Goal: Information Seeking & Learning: Learn about a topic

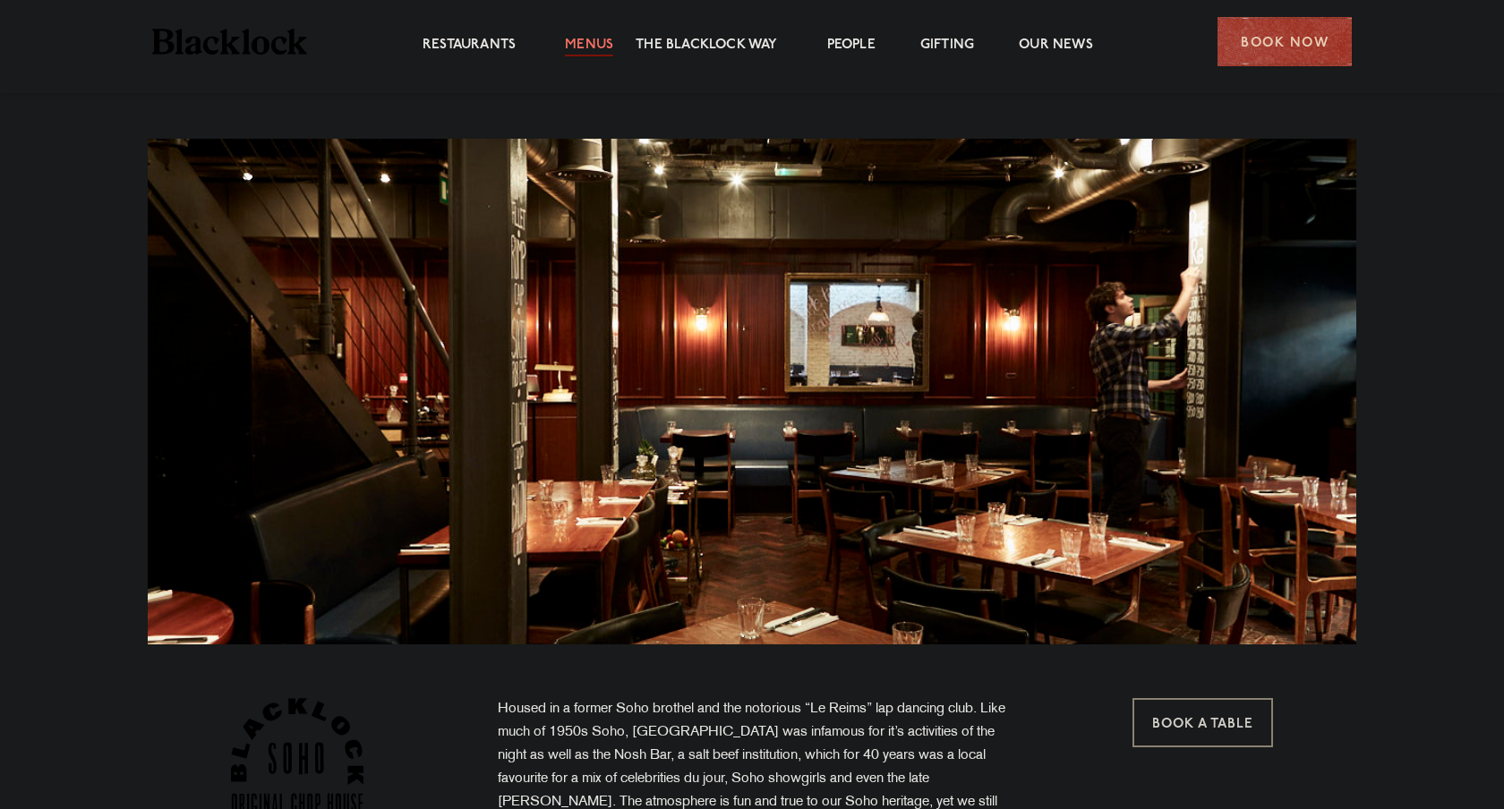
click at [610, 38] on link "Menus" at bounding box center [589, 47] width 48 height 20
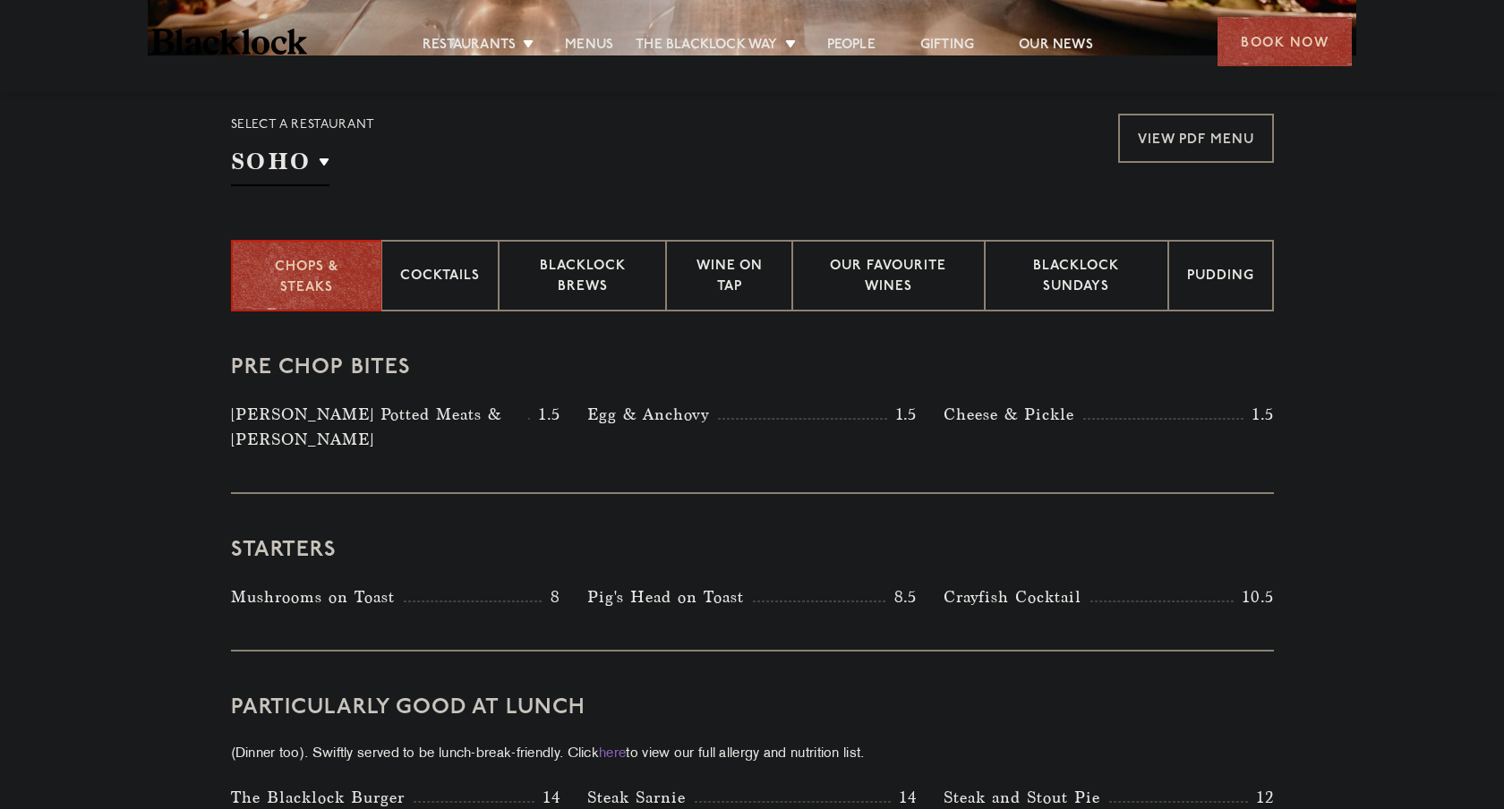
scroll to position [590, 0]
click at [1172, 153] on link "View PDF Menu" at bounding box center [1196, 137] width 156 height 49
click at [1054, 300] on div "Blacklock Sundays" at bounding box center [1076, 275] width 183 height 72
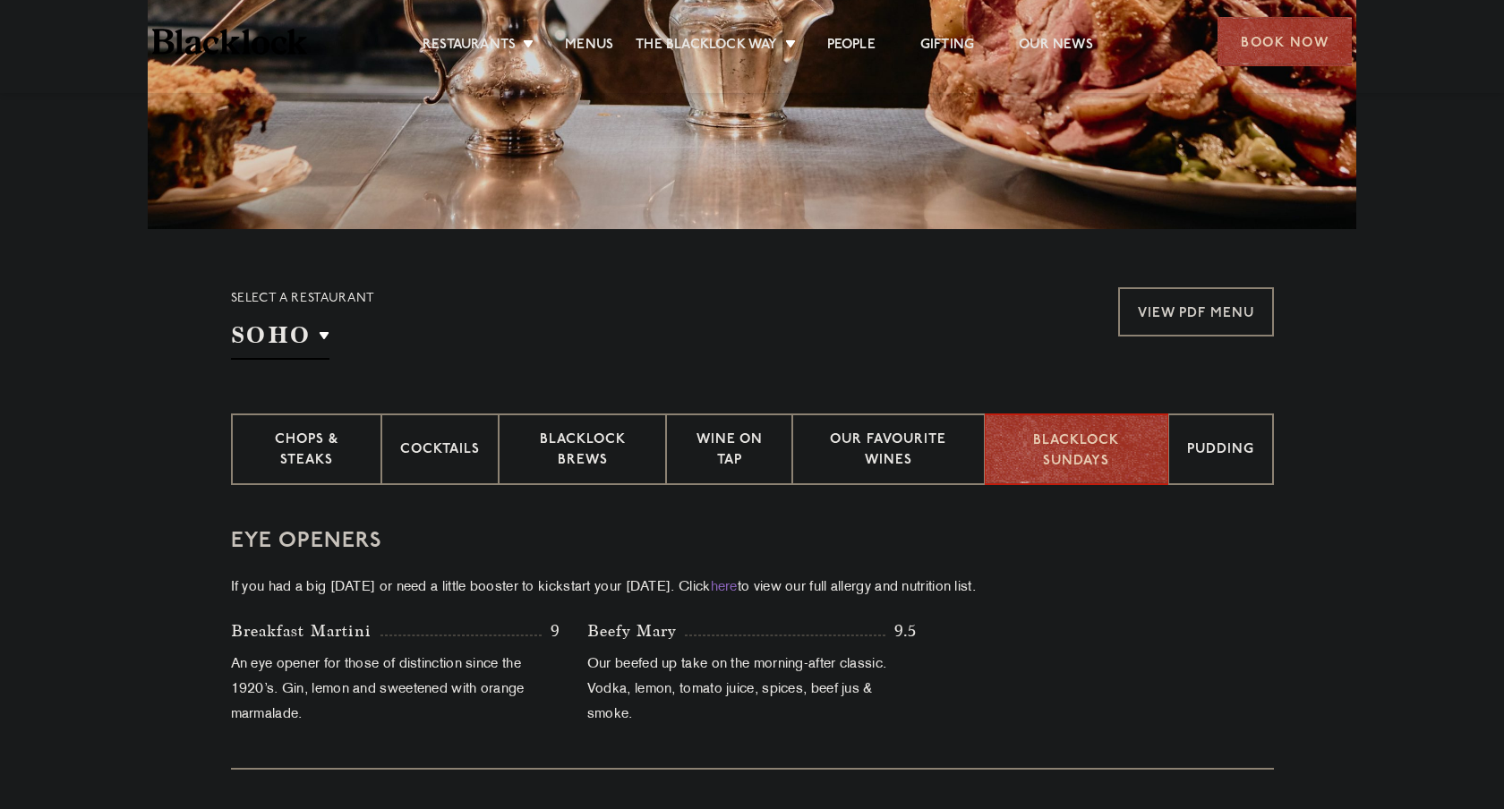
scroll to position [419, 0]
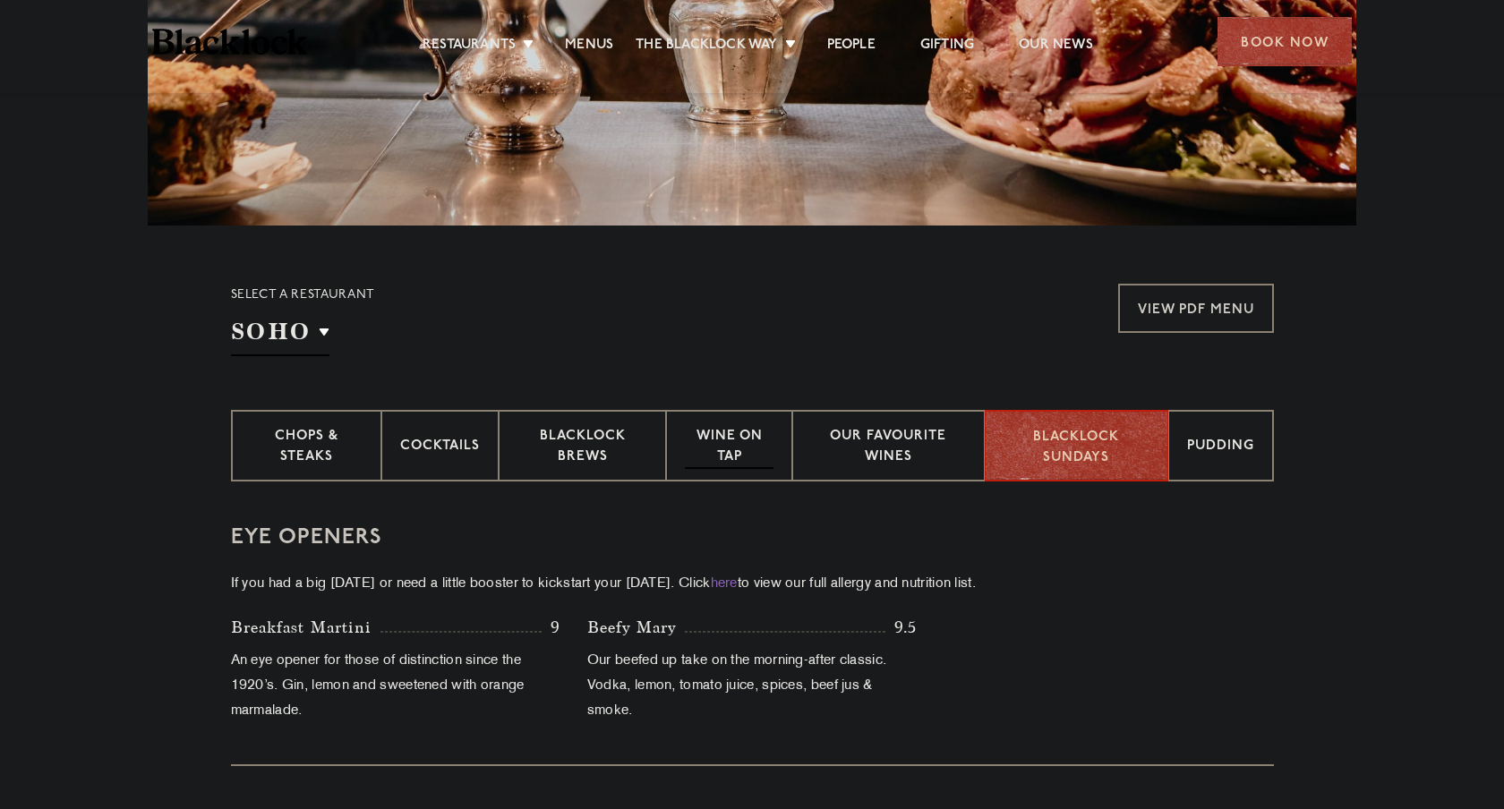
click at [725, 440] on p "Wine on Tap" at bounding box center [729, 448] width 88 height 42
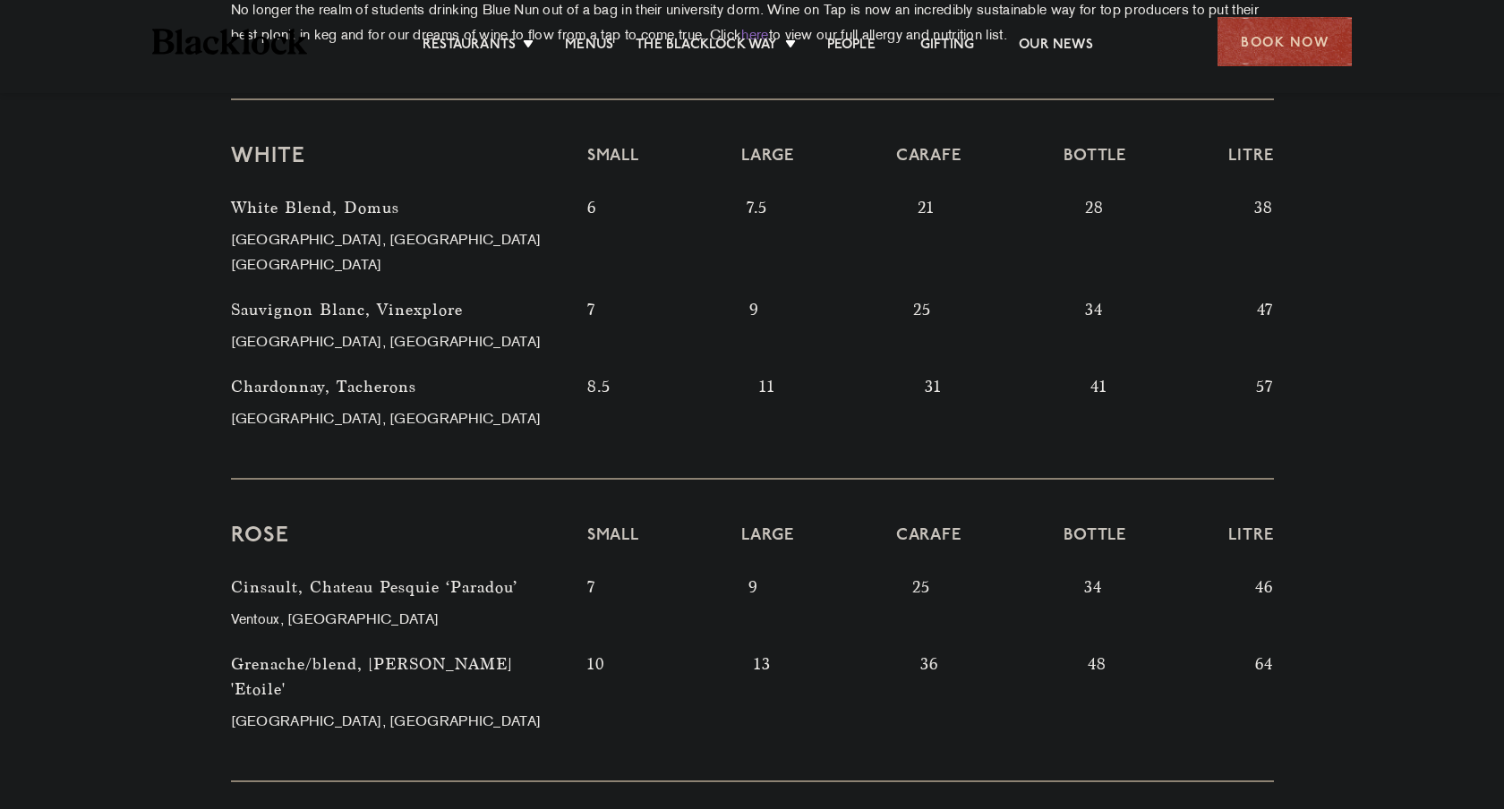
scroll to position [985, 0]
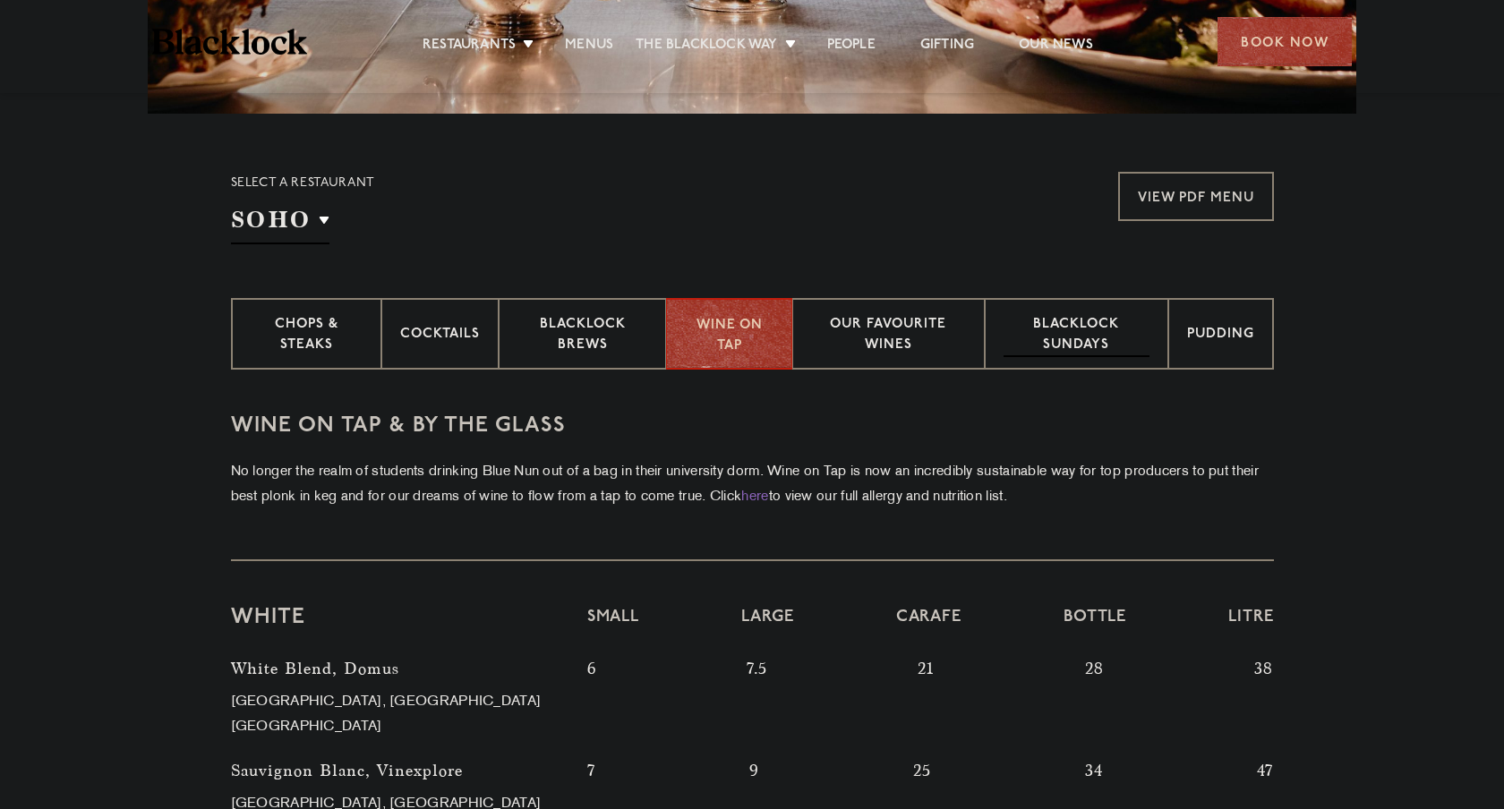
click at [1087, 340] on p "Blacklock Sundays" at bounding box center [1075, 336] width 145 height 42
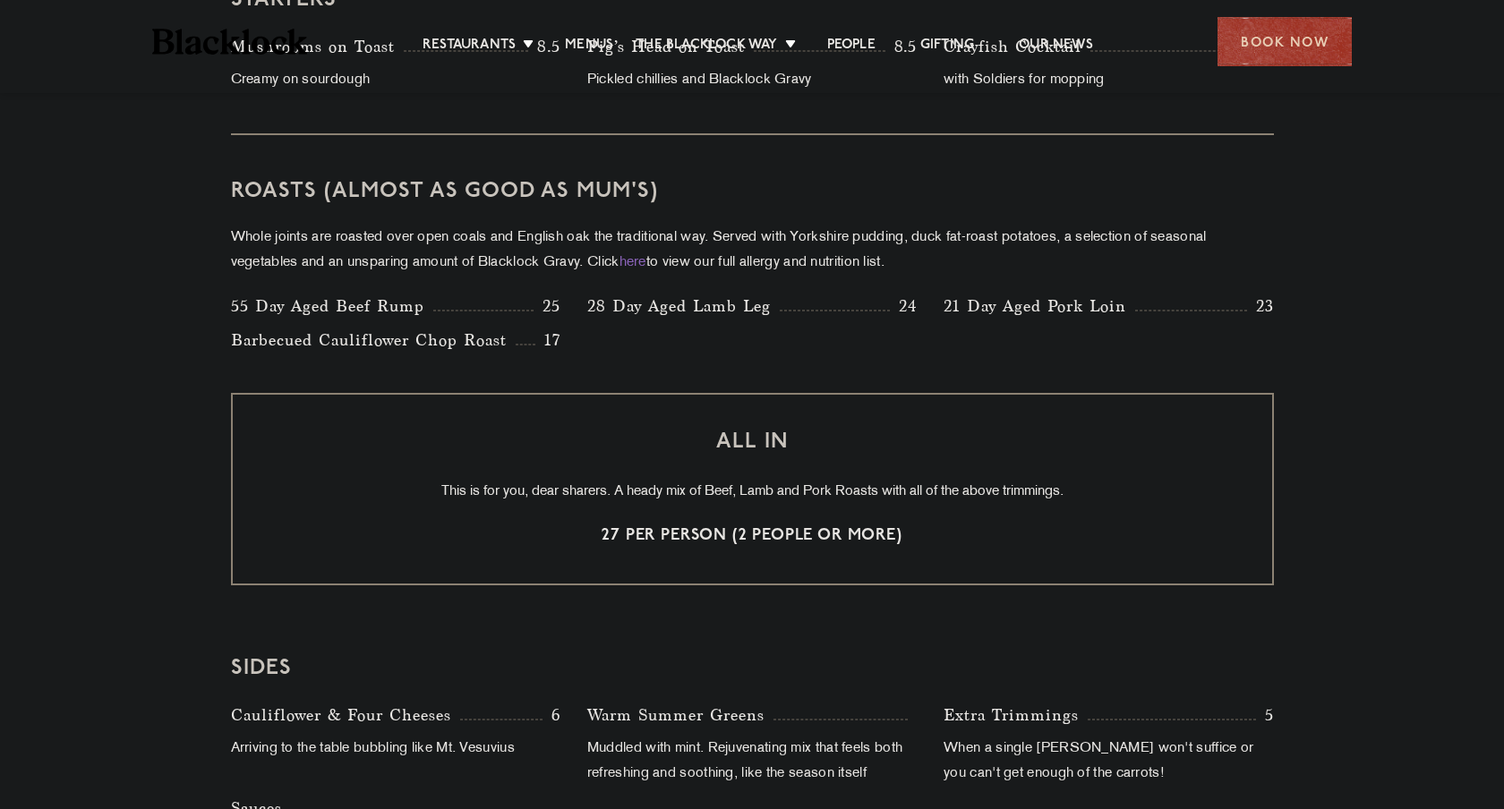
scroll to position [1239, 0]
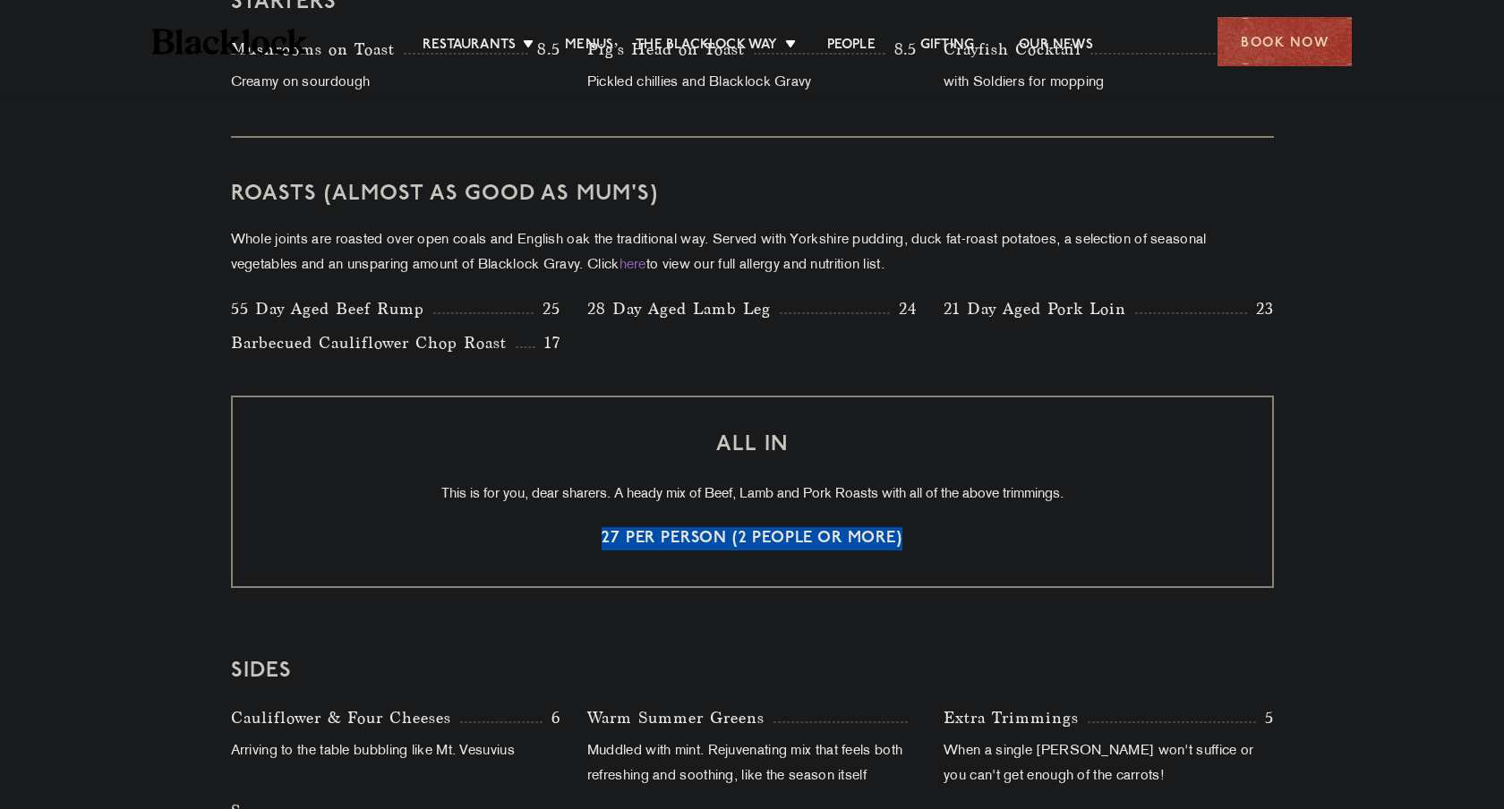
drag, startPoint x: 592, startPoint y: 528, endPoint x: 922, endPoint y: 529, distance: 330.3
click at [922, 529] on p "27 per person (2 people or more)" at bounding box center [753, 538] width 968 height 23
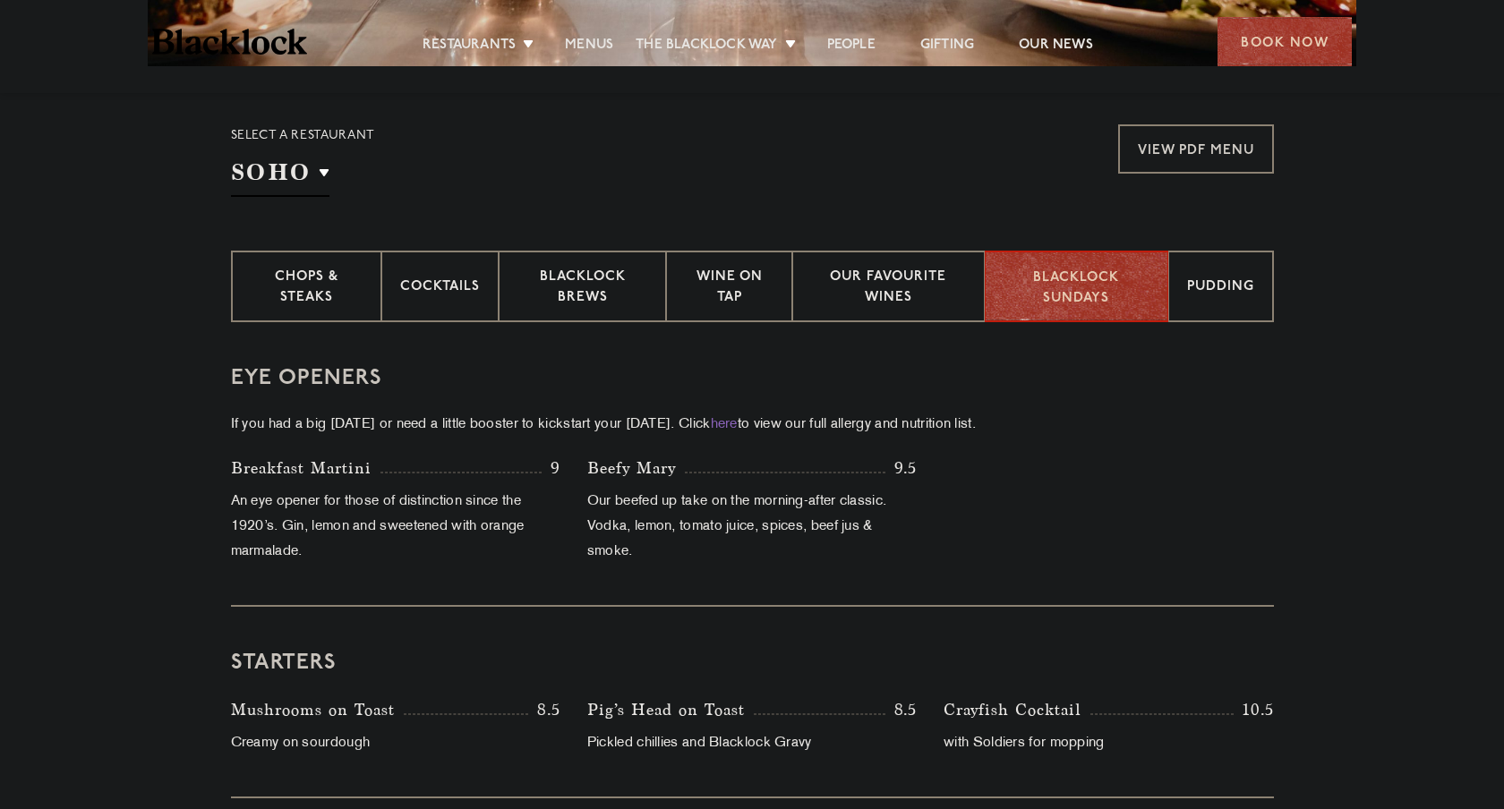
scroll to position [576, 0]
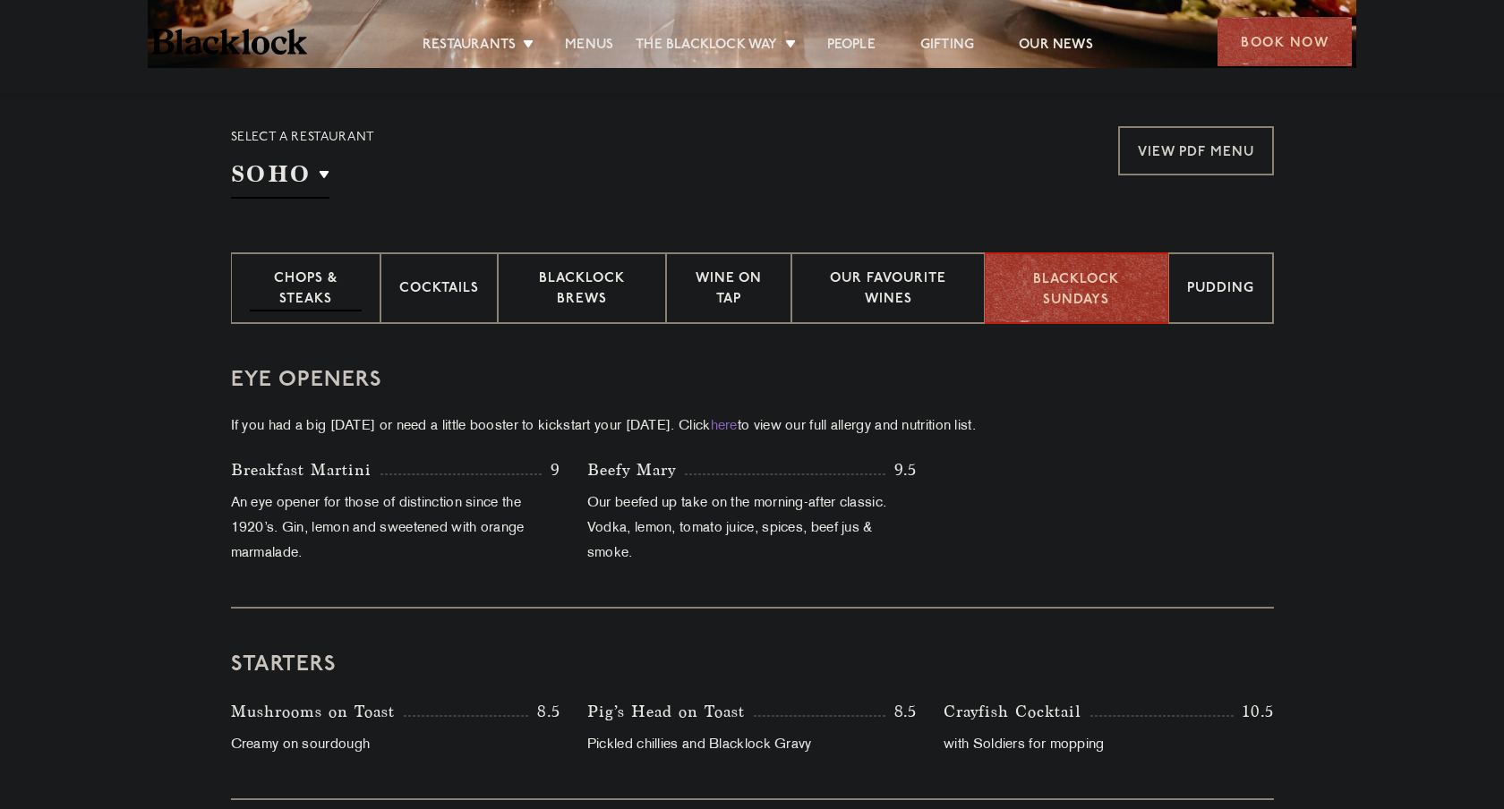
click at [294, 314] on div "Chops & Steaks" at bounding box center [305, 288] width 149 height 72
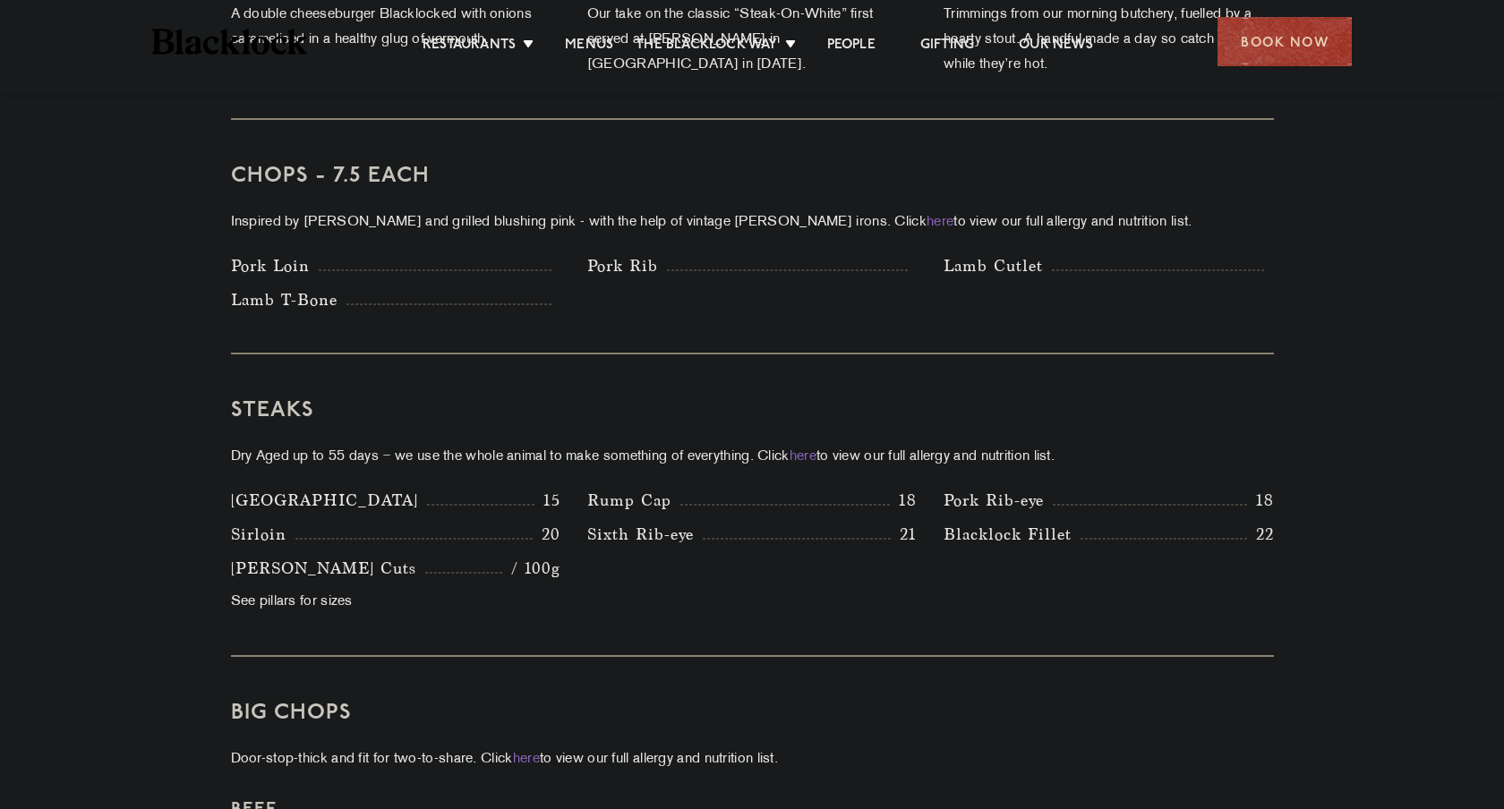
scroll to position [1323, 0]
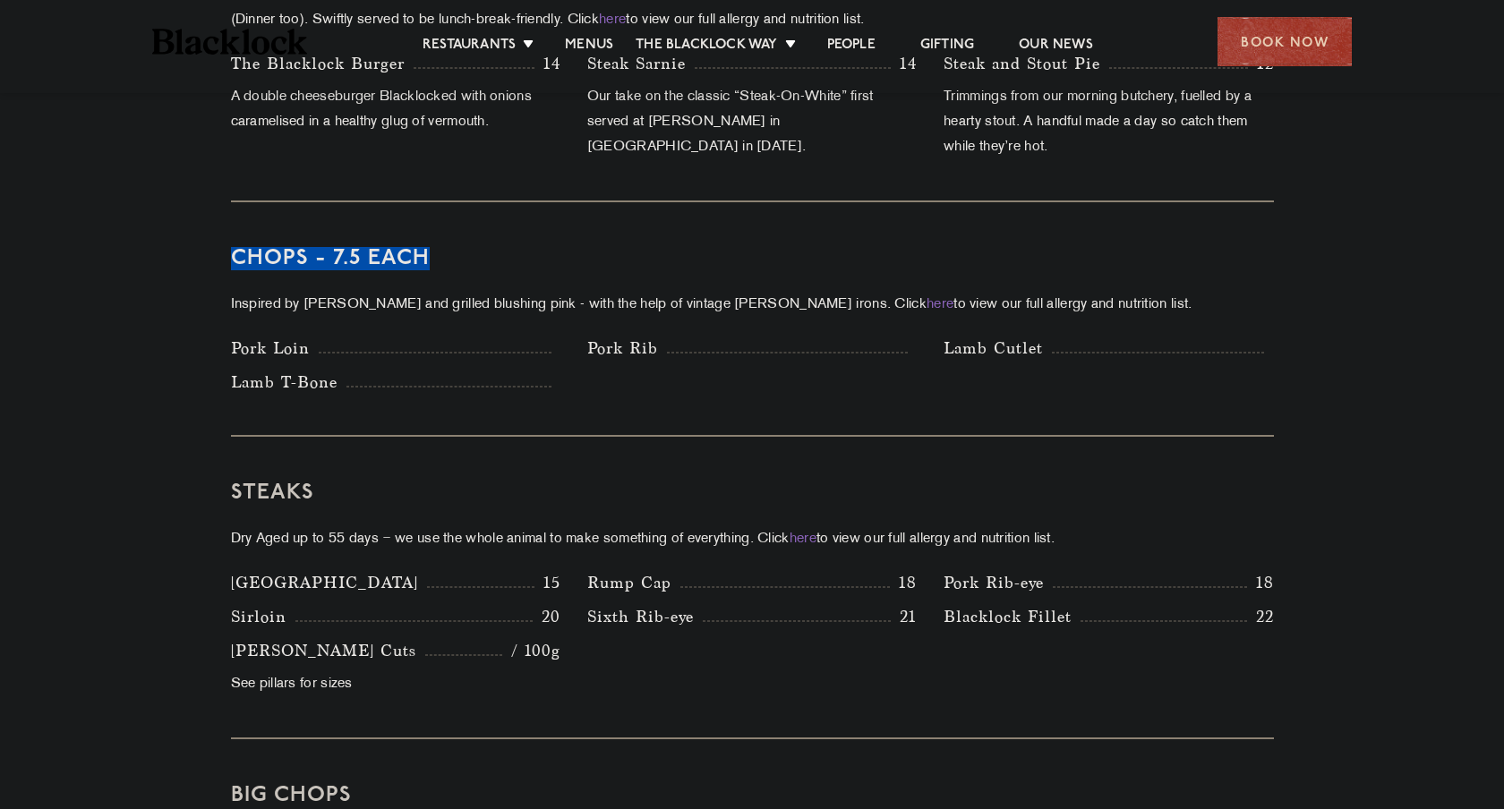
drag, startPoint x: 225, startPoint y: 229, endPoint x: 456, endPoint y: 229, distance: 230.9
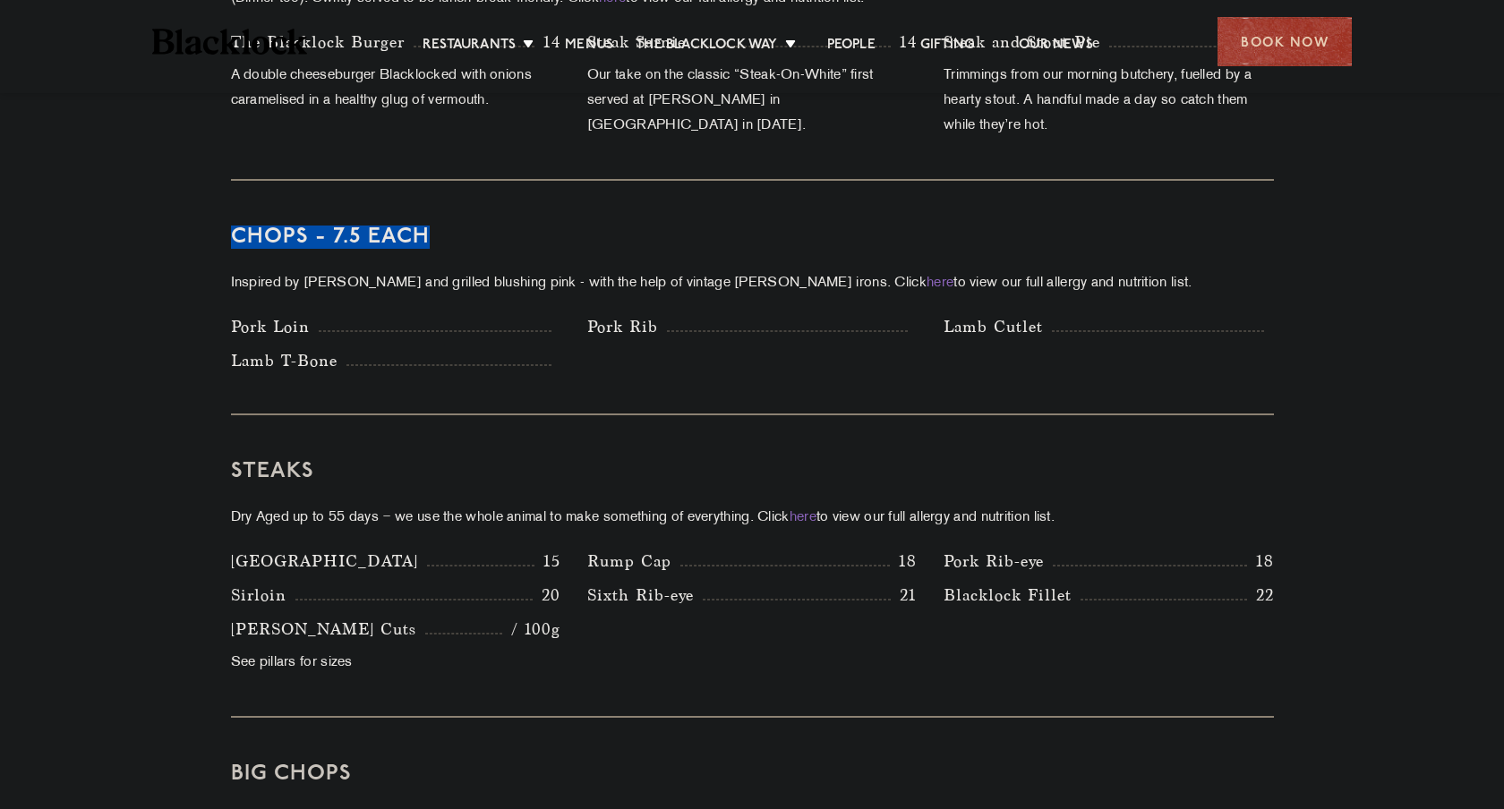
scroll to position [1231, 0]
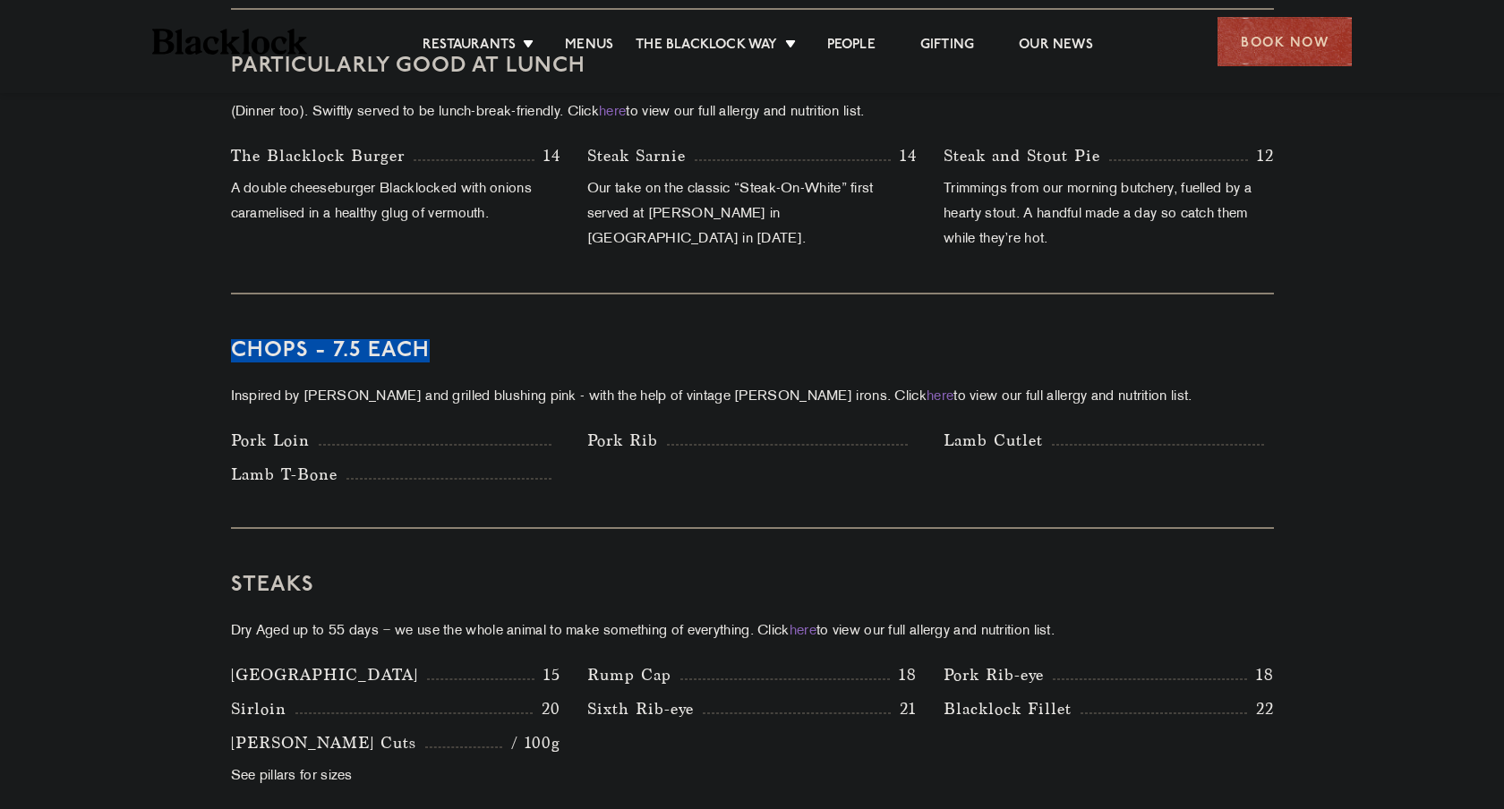
click at [708, 428] on div "Pork Rib" at bounding box center [751, 440] width 329 height 25
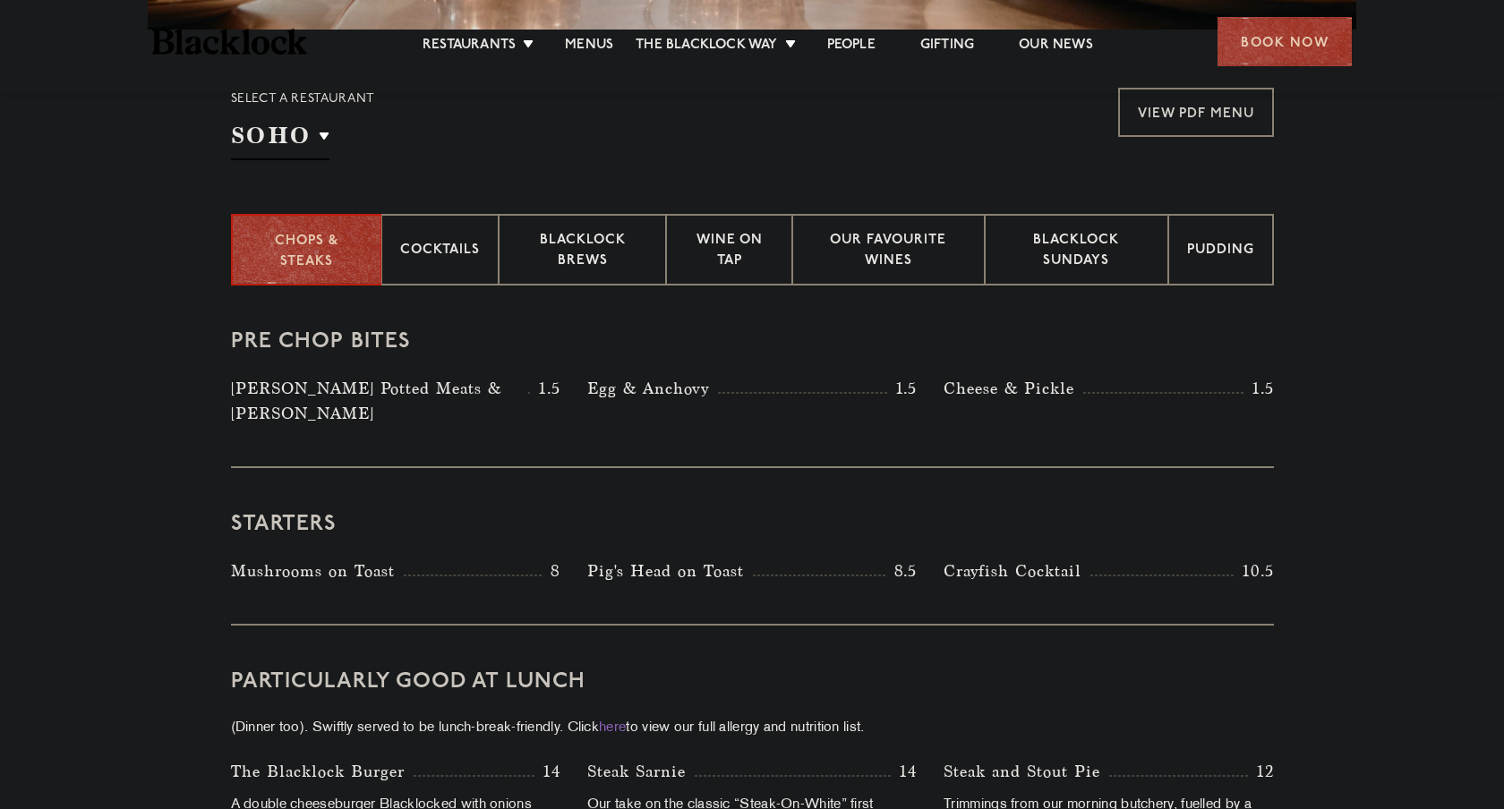
scroll to position [0, 0]
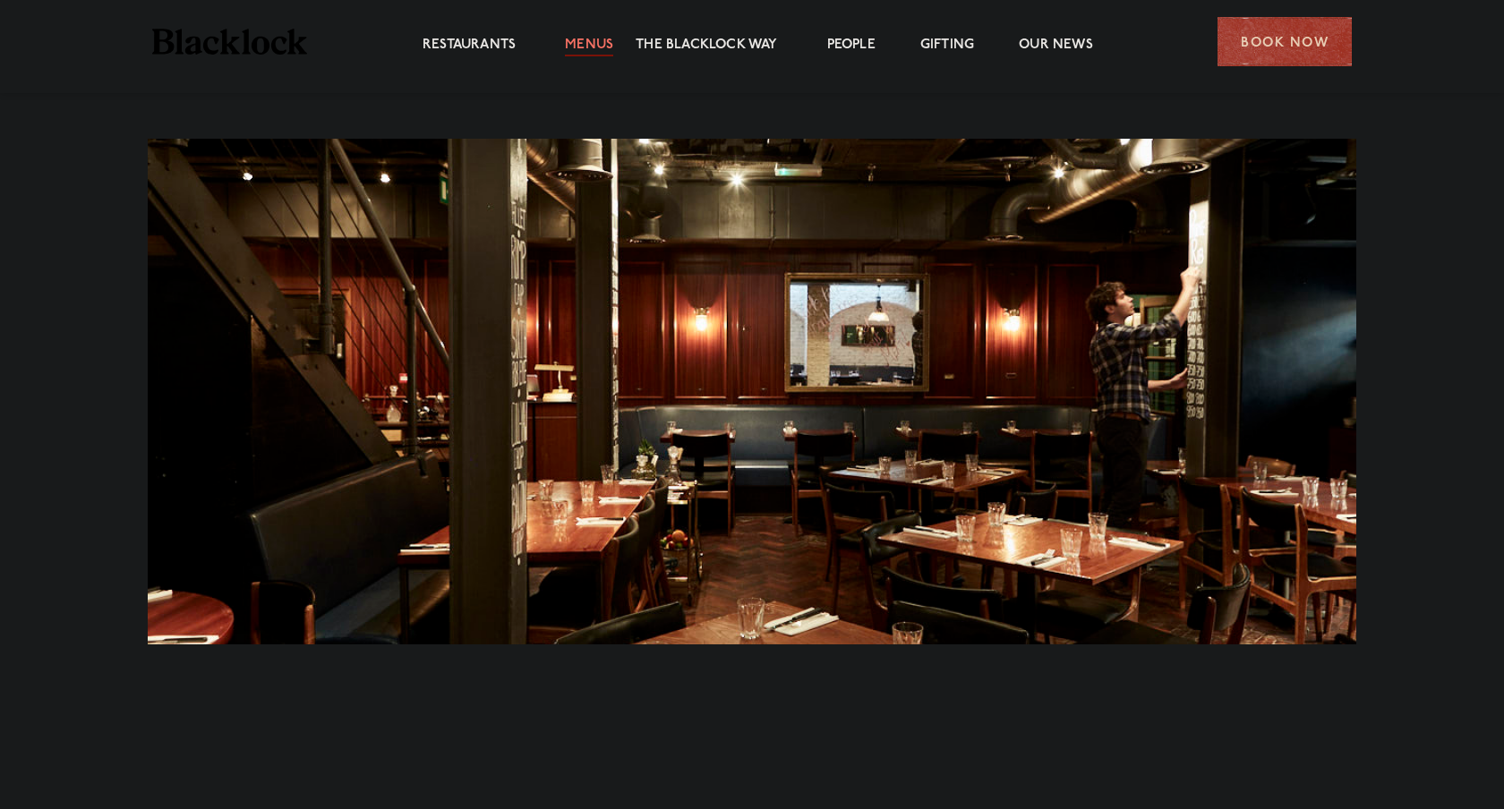
click at [596, 46] on link "Menus" at bounding box center [589, 47] width 48 height 20
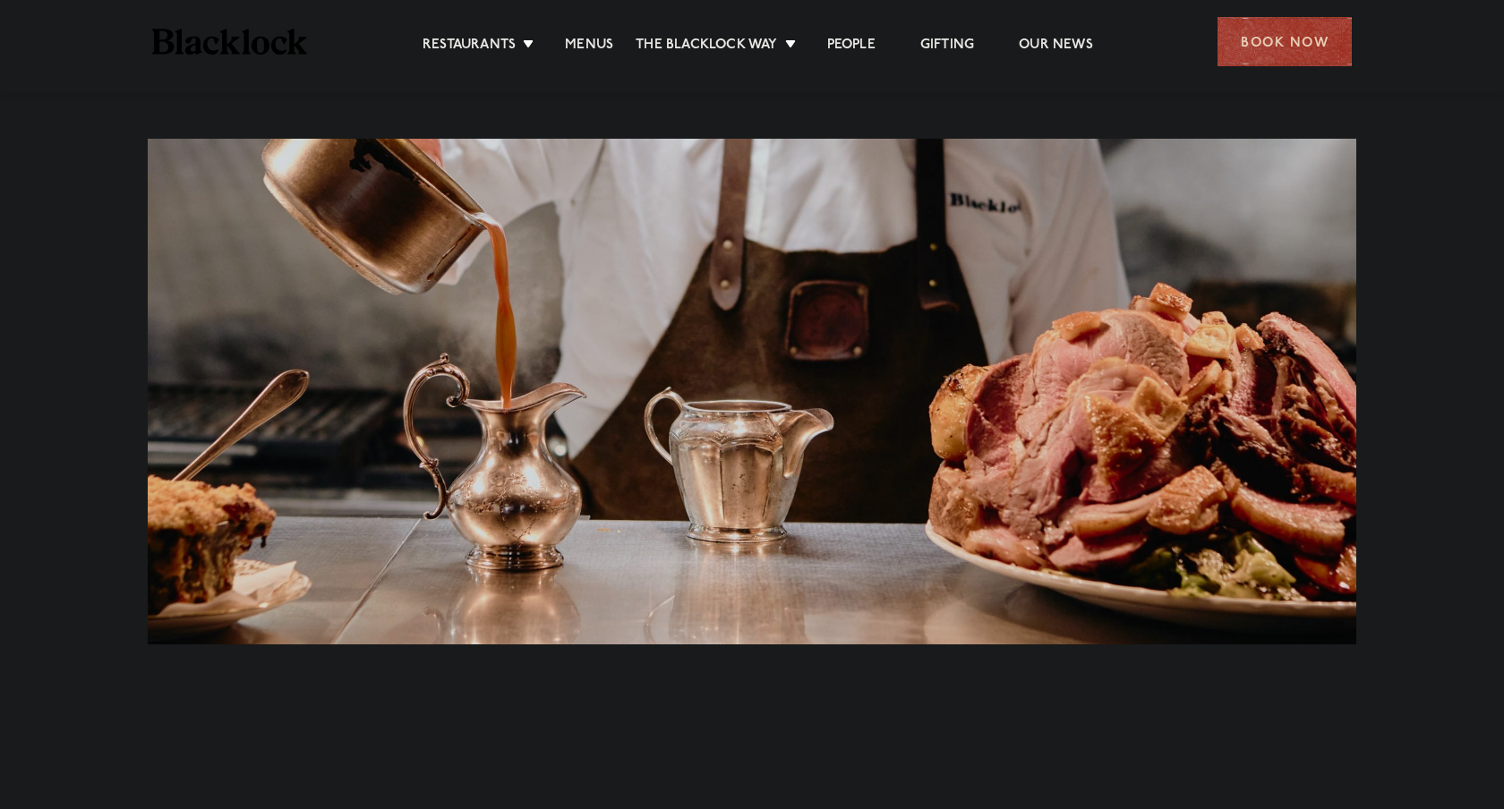
click at [668, 433] on div at bounding box center [752, 392] width 1208 height 506
click at [601, 50] on link "Menus" at bounding box center [589, 47] width 48 height 20
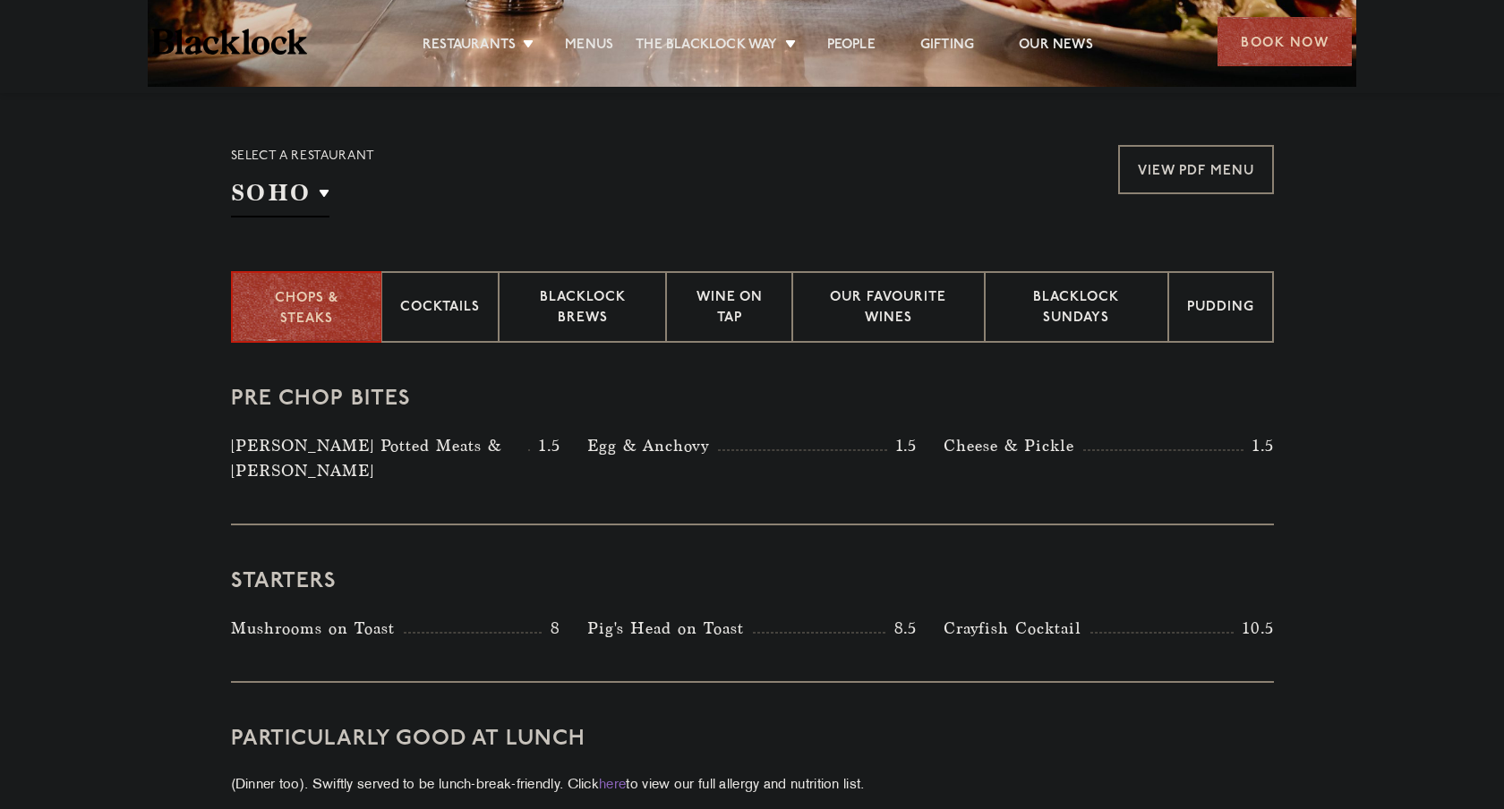
scroll to position [559, 0]
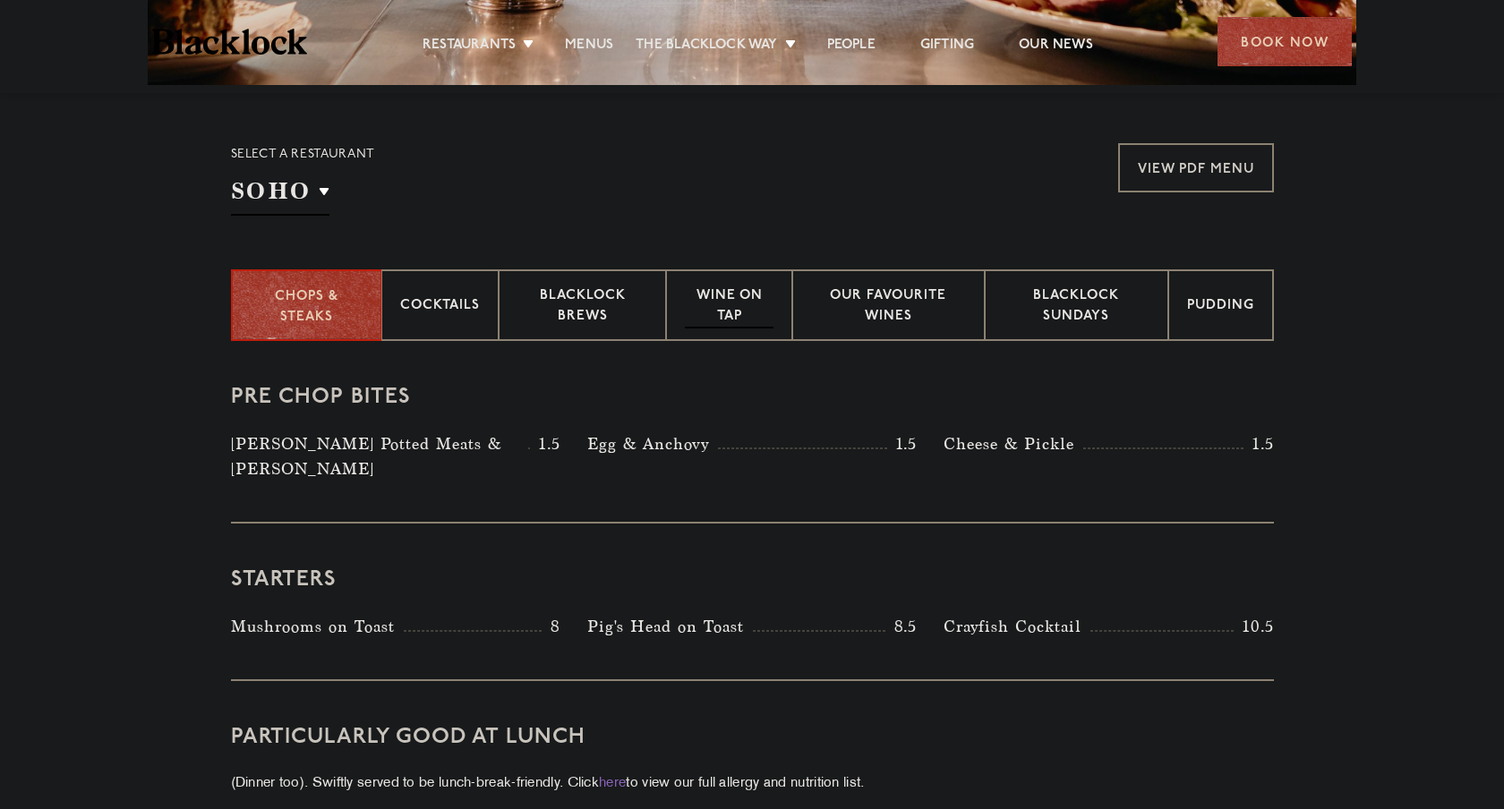
click at [713, 307] on p "Wine on Tap" at bounding box center [729, 307] width 88 height 42
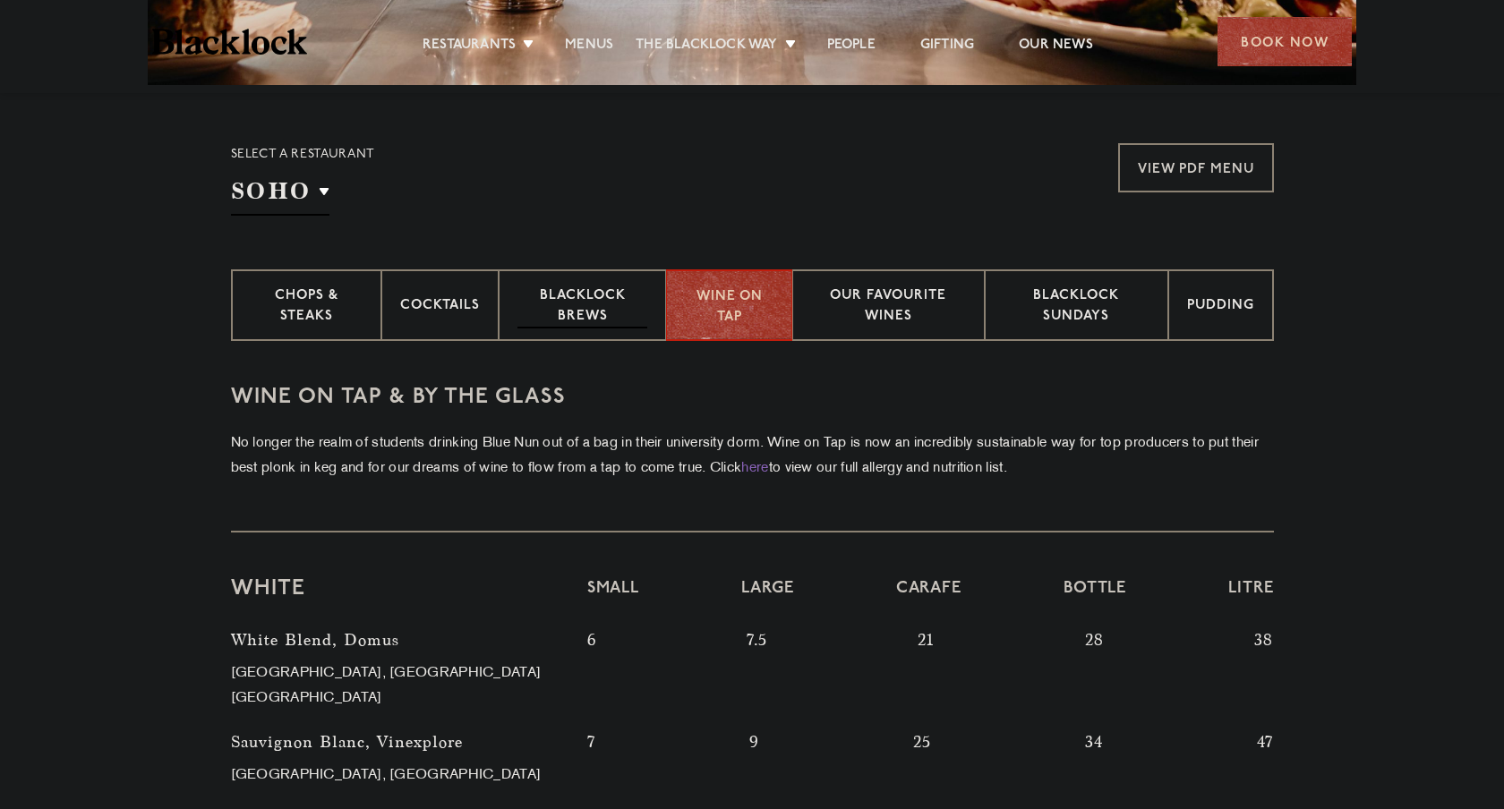
scroll to position [589, 0]
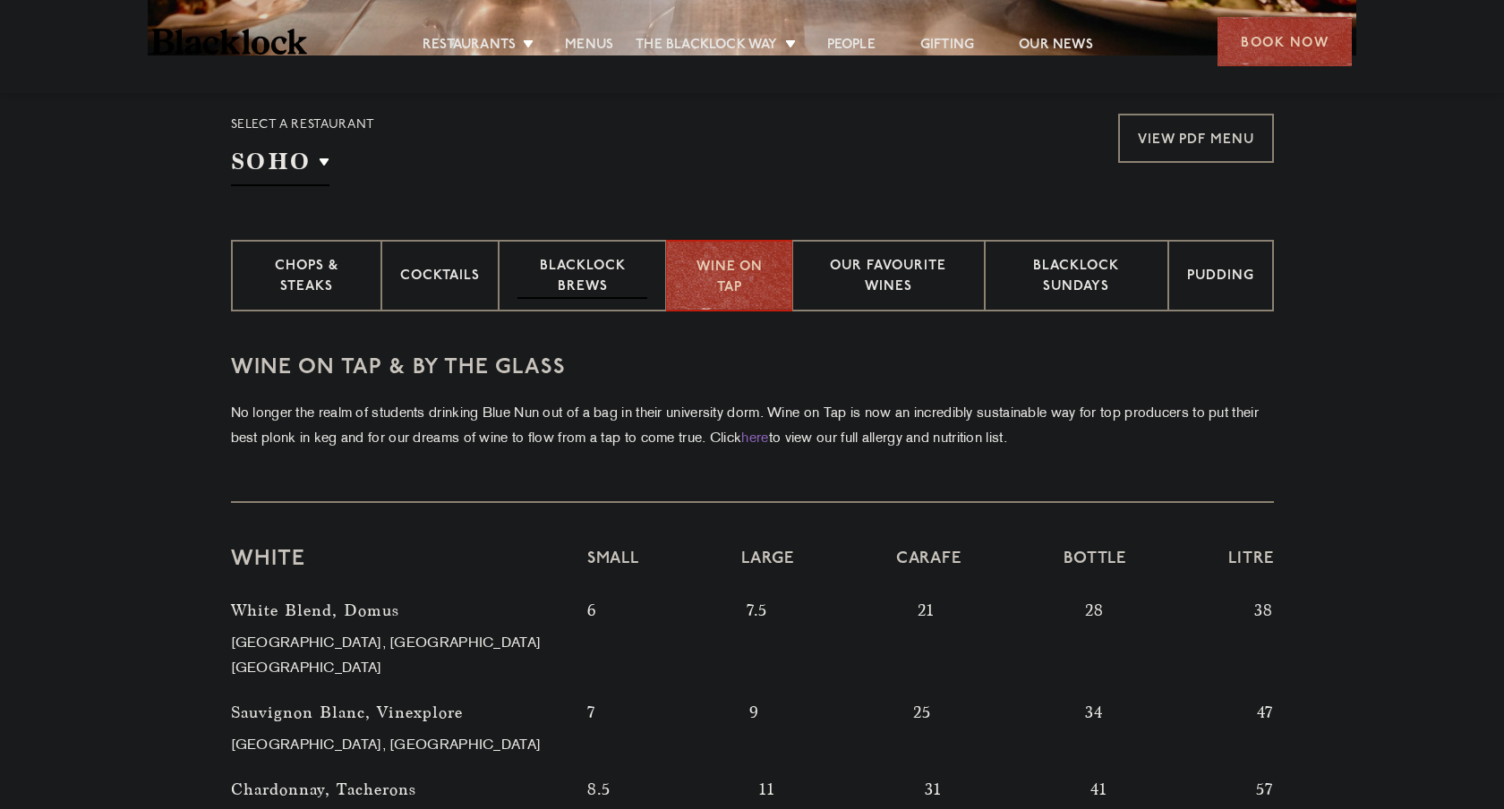
click at [608, 295] on p "Blacklock Brews" at bounding box center [582, 278] width 131 height 42
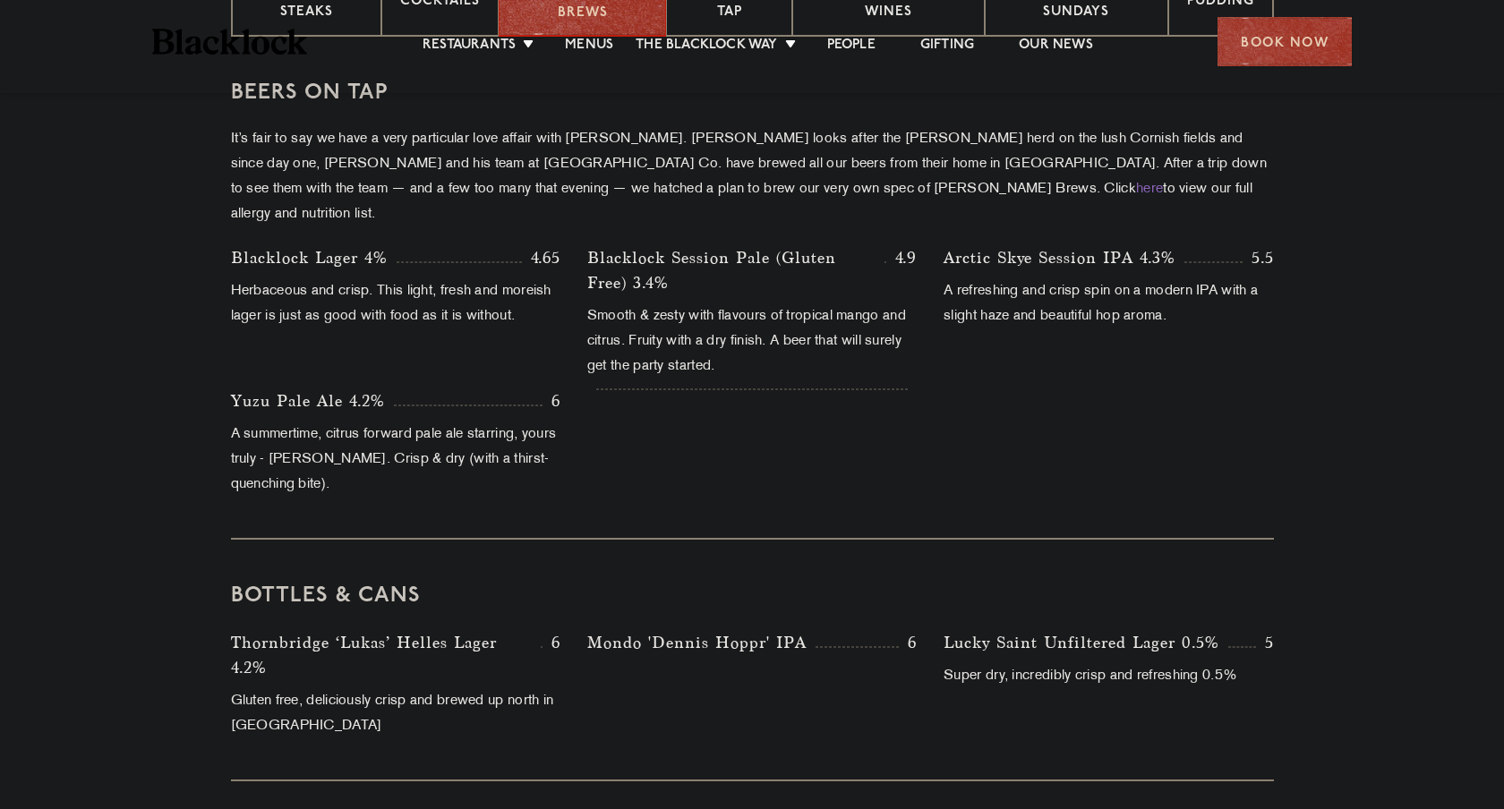
scroll to position [872, 0]
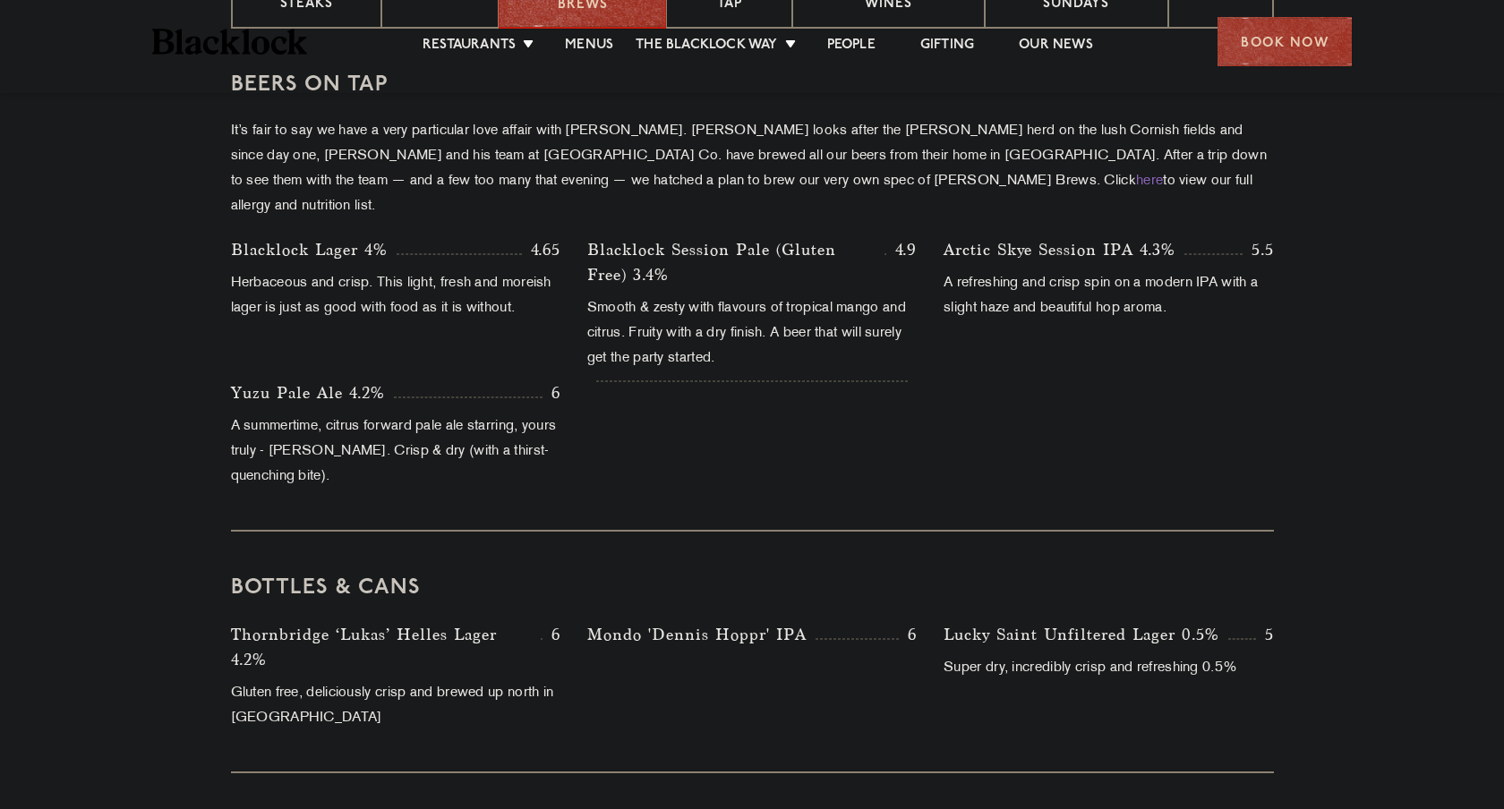
click at [855, 416] on div at bounding box center [752, 439] width 356 height 118
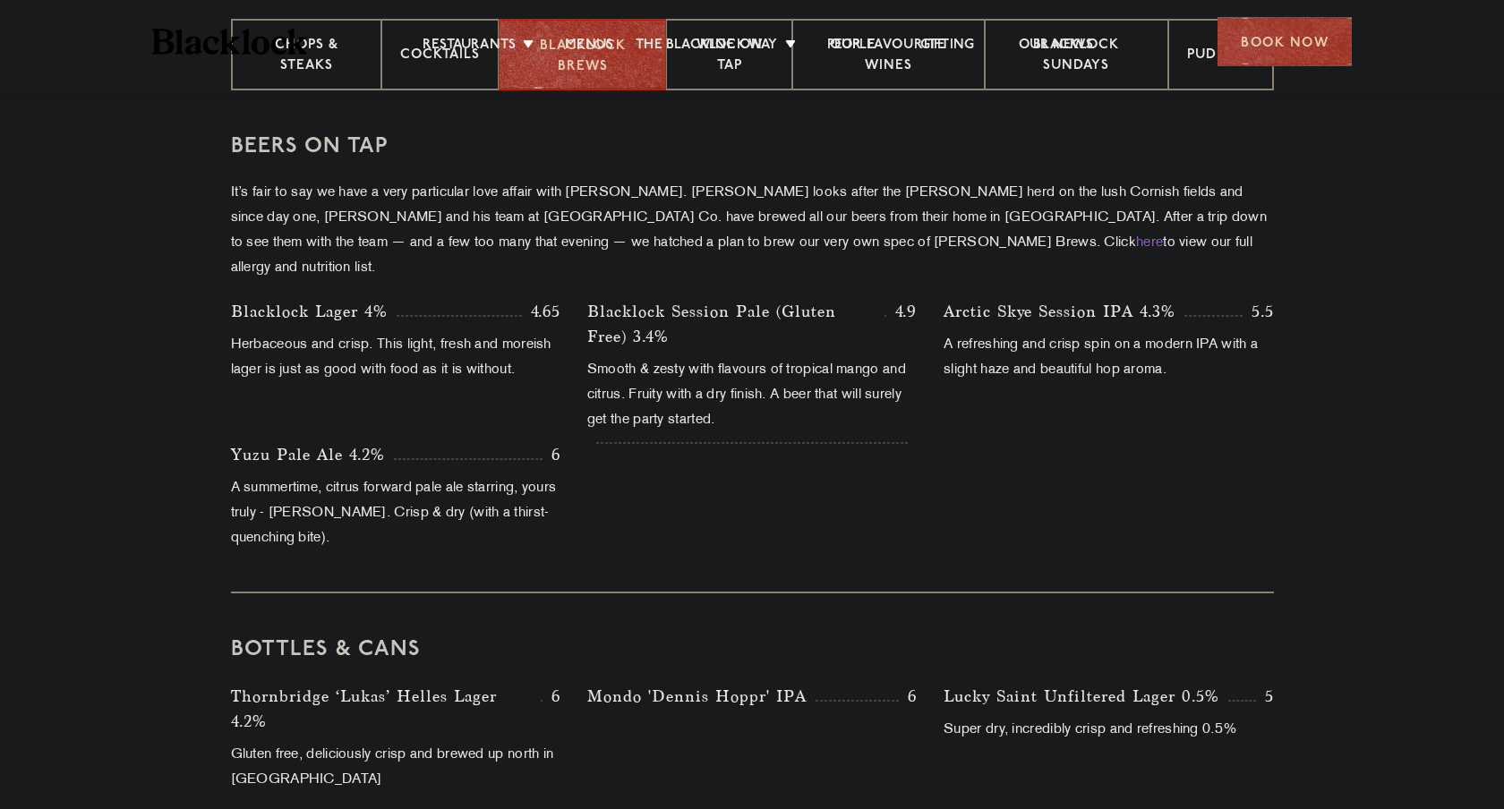
scroll to position [800, 0]
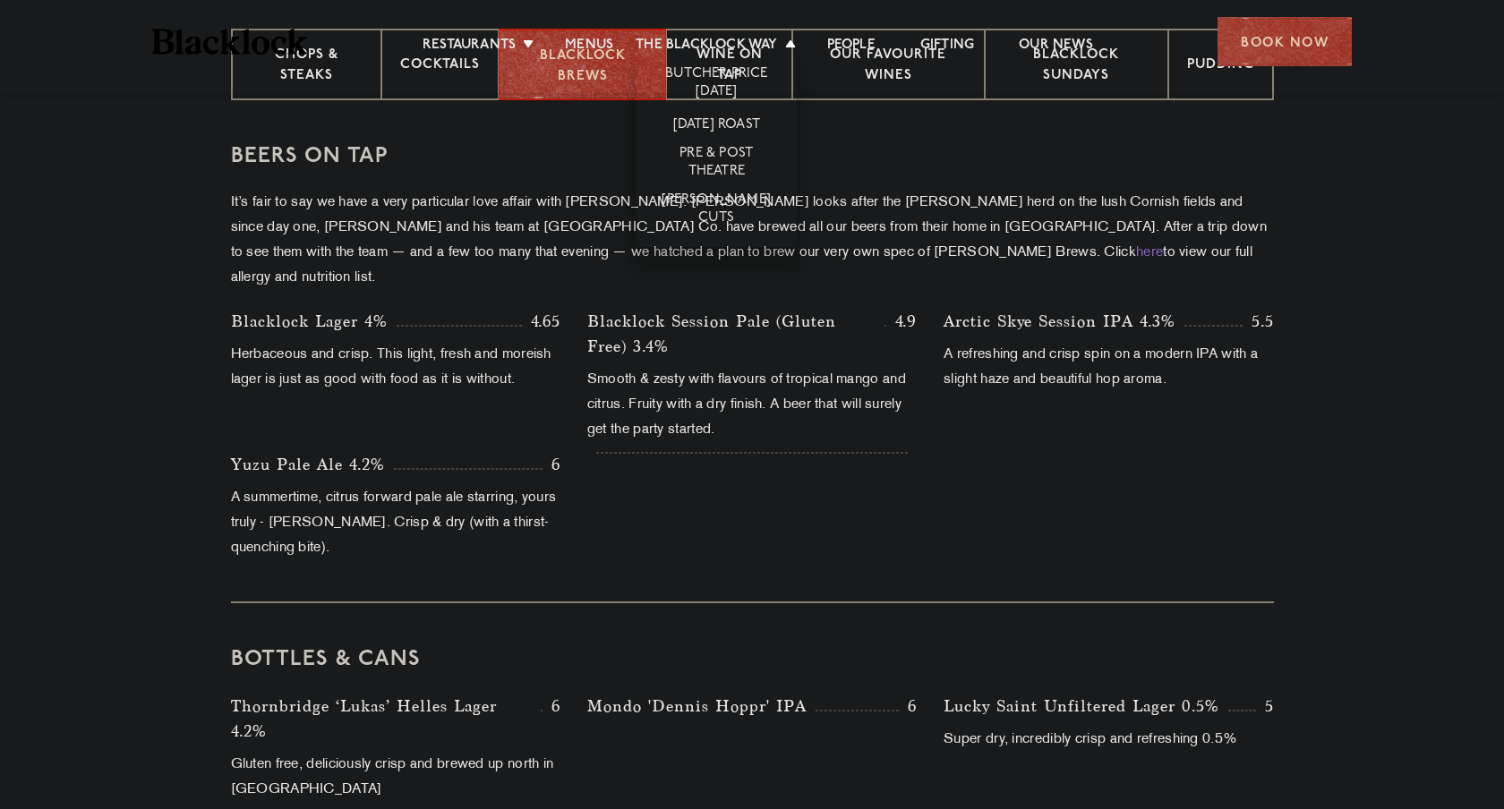
click at [725, 63] on li "Butcher Price [DATE]" at bounding box center [715, 81] width 161 height 51
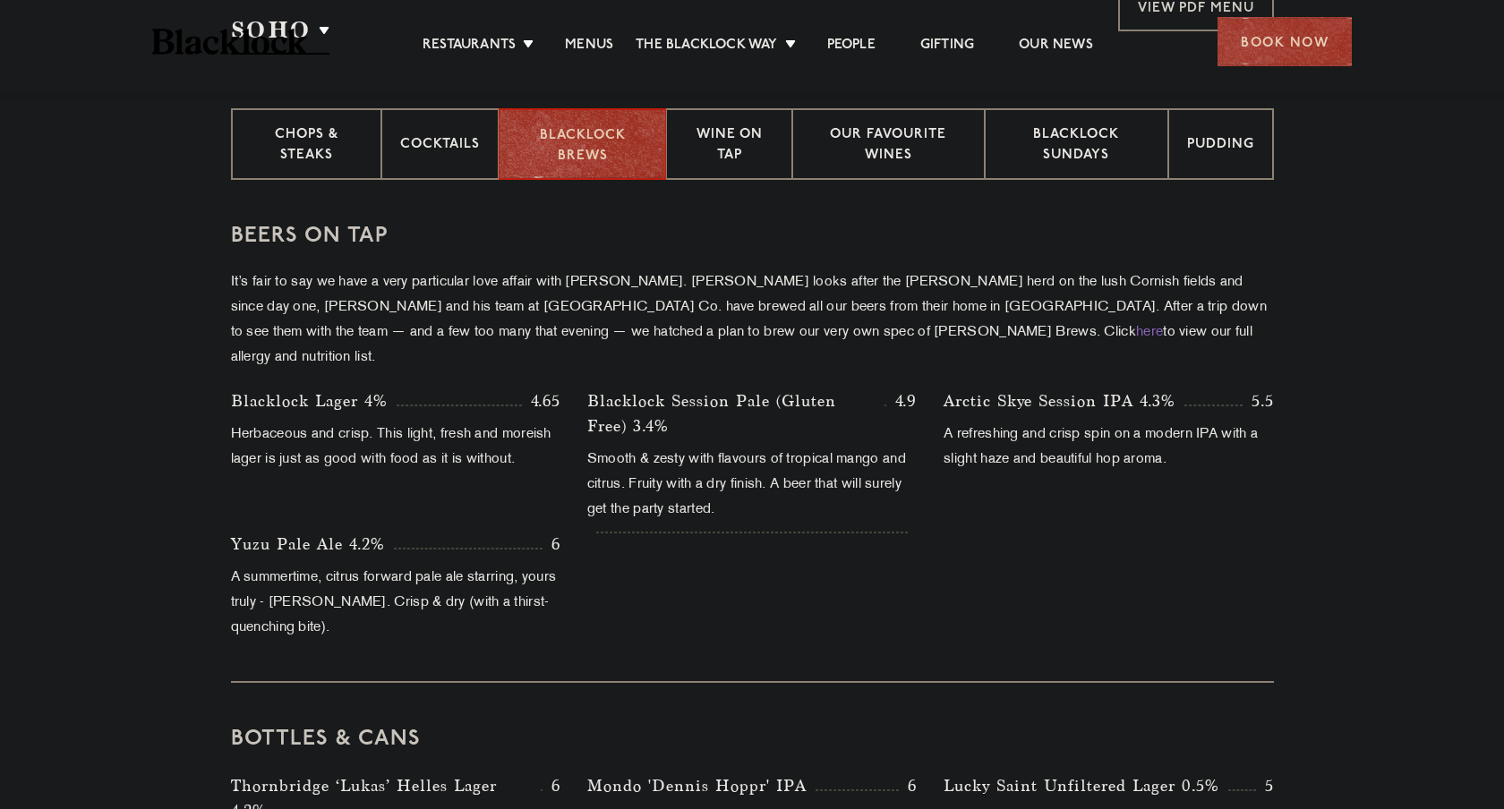
scroll to position [721, 0]
click at [738, 156] on p "Wine on Tap" at bounding box center [729, 145] width 88 height 42
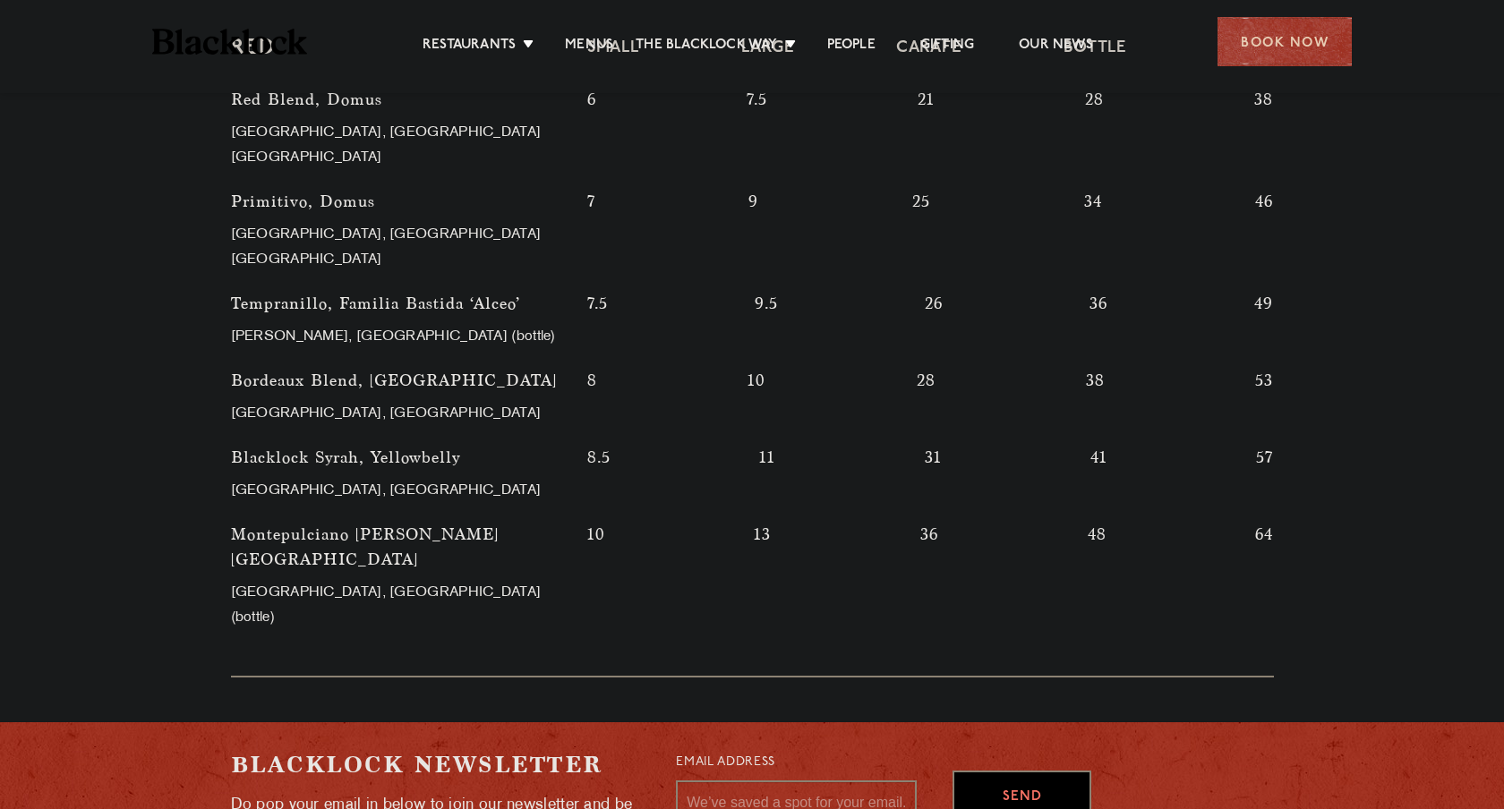
scroll to position [1784, 0]
